Goal: Information Seeking & Learning: Check status

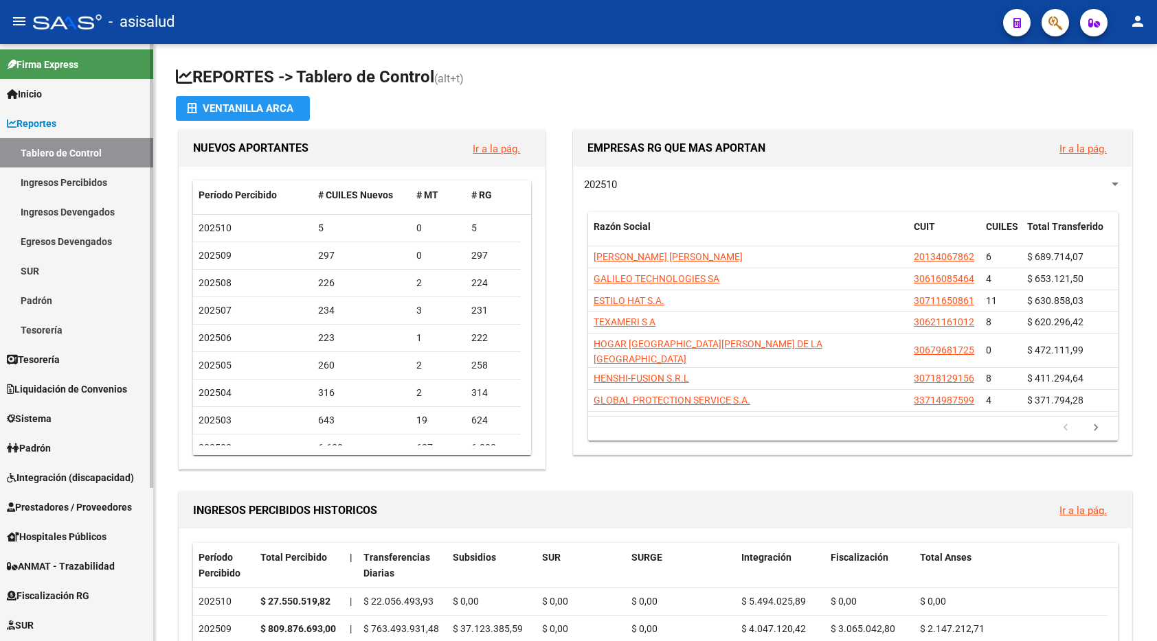
click at [72, 180] on link "Ingresos Percibidos" at bounding box center [76, 183] width 153 height 30
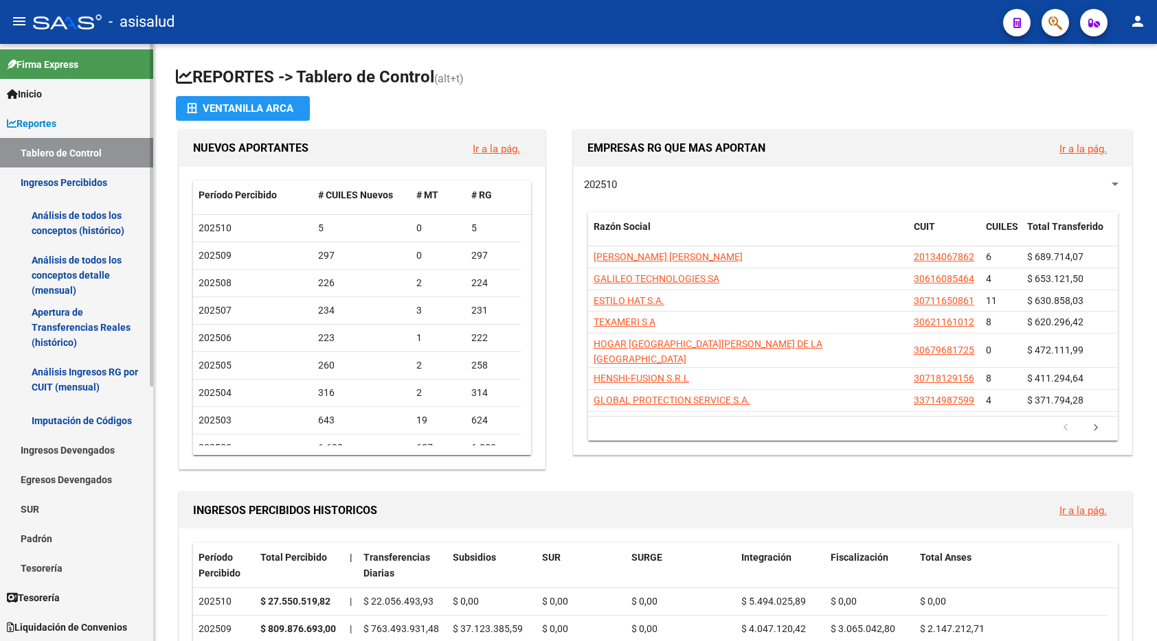
click at [73, 215] on link "Análisis de todos los conceptos (histórico)" at bounding box center [76, 223] width 153 height 52
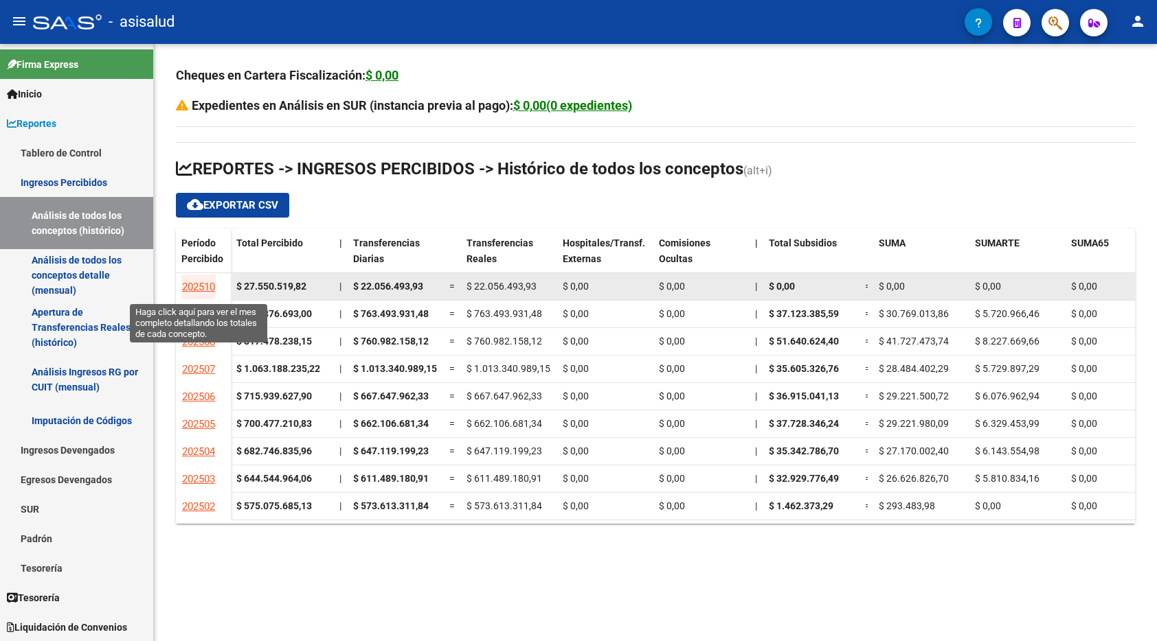
click at [190, 284] on span "202510" at bounding box center [198, 287] width 33 height 12
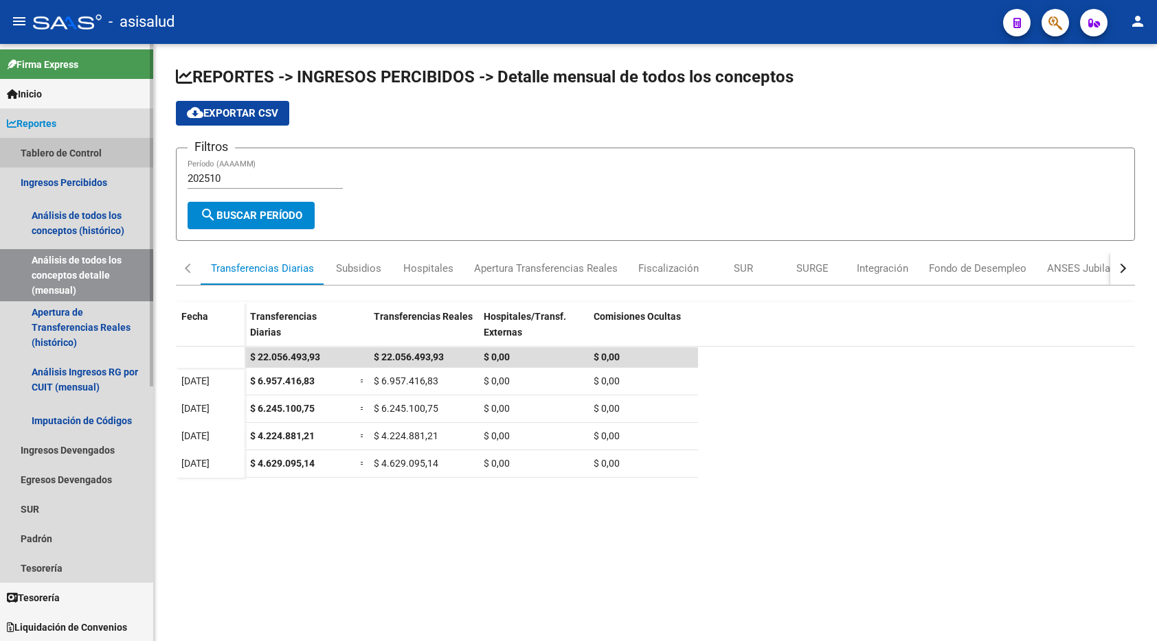
click at [74, 148] on link "Tablero de Control" at bounding box center [76, 153] width 153 height 30
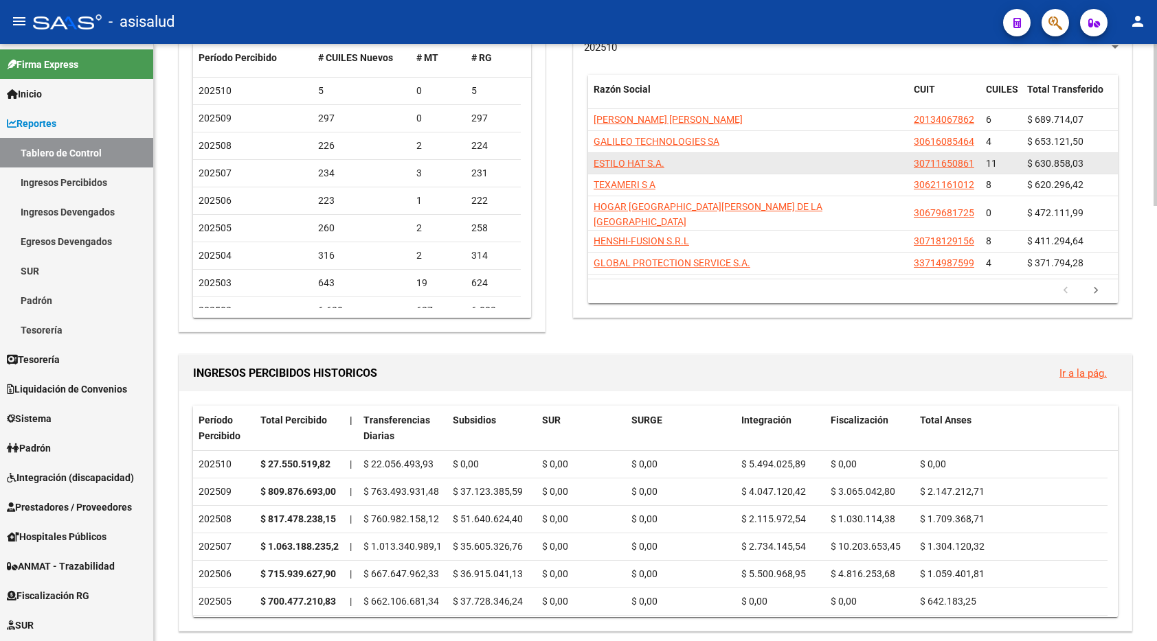
scroll to position [69, 0]
